Goal: Transaction & Acquisition: Obtain resource

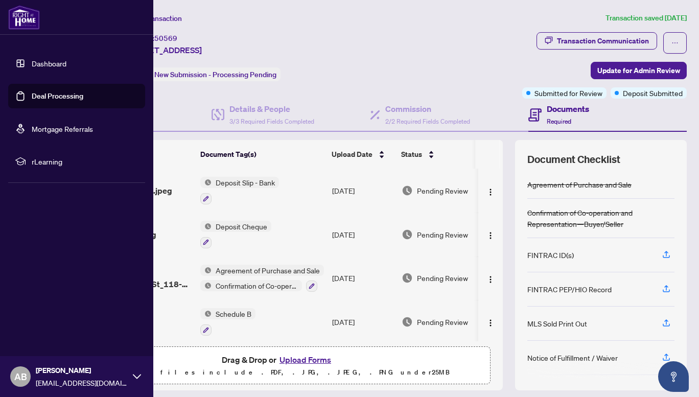
click at [56, 96] on link "Deal Processing" at bounding box center [58, 95] width 52 height 9
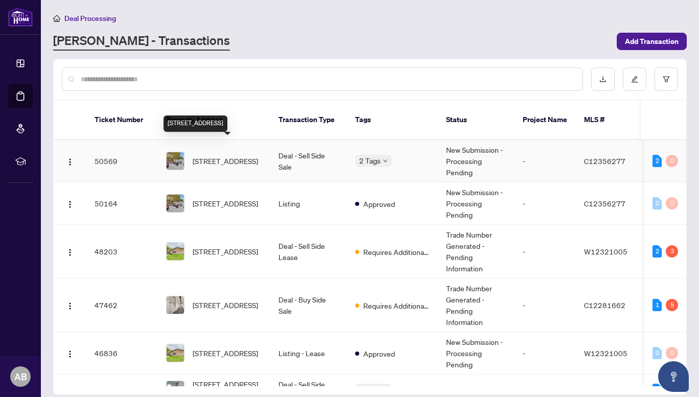
click at [245, 159] on span "[STREET_ADDRESS]" at bounding box center [225, 160] width 65 height 11
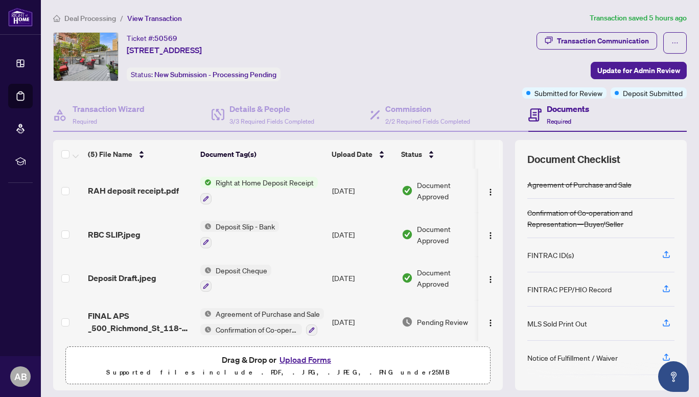
click at [260, 187] on div "Right at Home Deposit Receipt" at bounding box center [258, 191] width 117 height 28
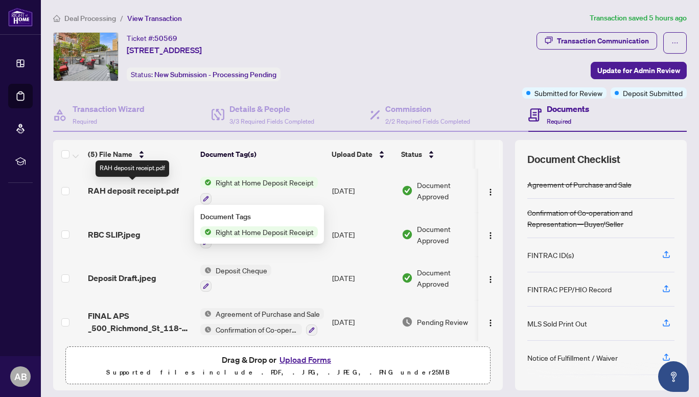
click at [159, 189] on span "RAH deposit receipt.pdf" at bounding box center [133, 190] width 91 height 12
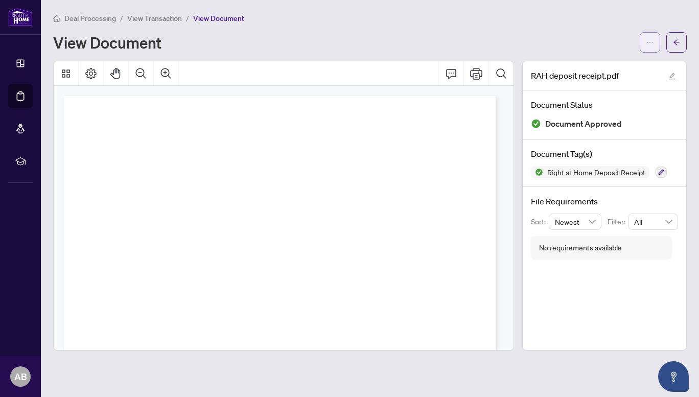
click at [650, 36] on span "button" at bounding box center [649, 42] width 7 height 16
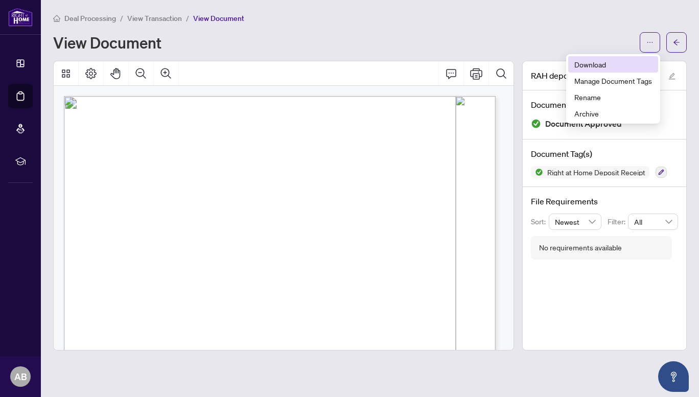
click at [603, 67] on span "Download" at bounding box center [613, 64] width 78 height 11
